Goal: Find specific page/section: Find specific page/section

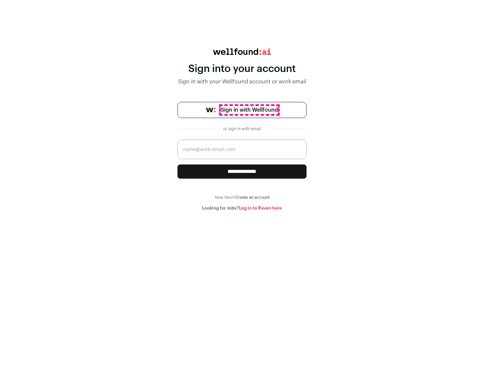
click at [249, 110] on span "Sign in with Wellfound" at bounding box center [249, 110] width 57 height 8
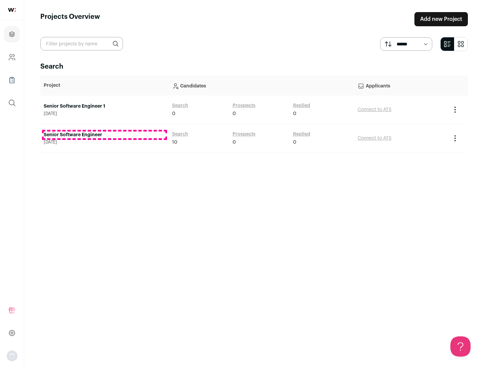
click at [104, 135] on link "Senior Software Engineer" at bounding box center [105, 135] width 122 height 7
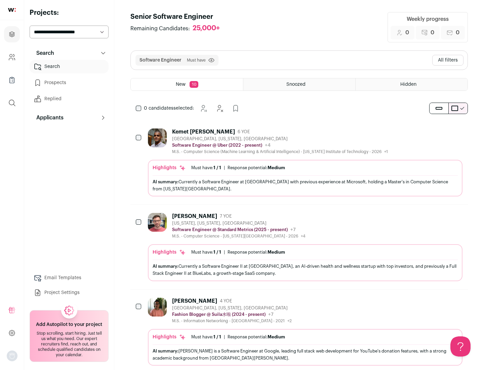
click at [299, 162] on div "Highlights Must have: 1 / 1 How many must haves have been fulfilled? | Response…" at bounding box center [305, 178] width 315 height 37
